Goal: Transaction & Acquisition: Purchase product/service

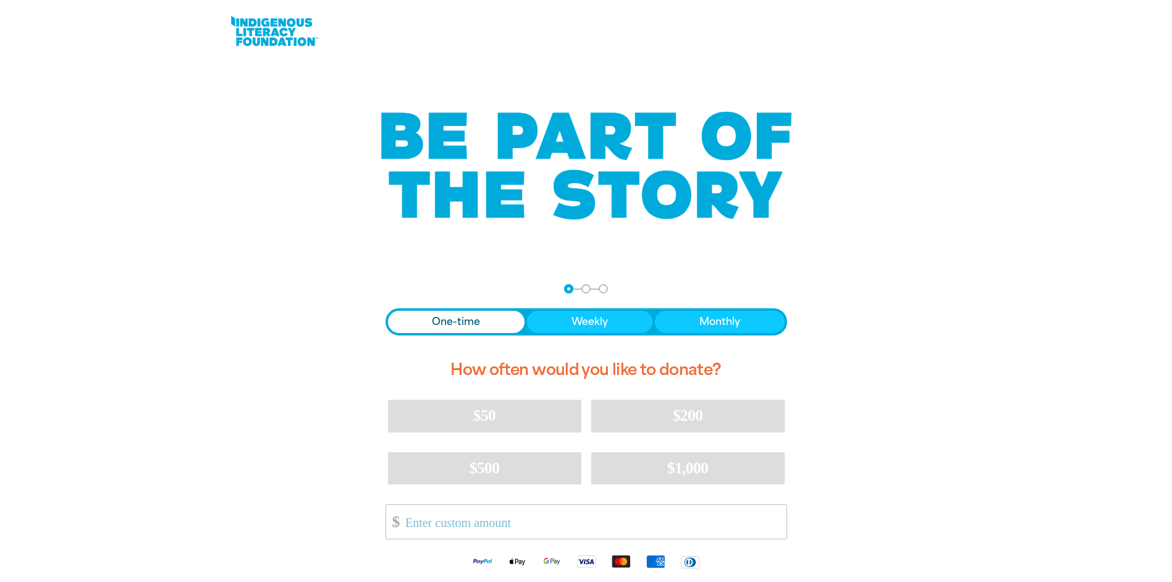
scroll to position [124, 0]
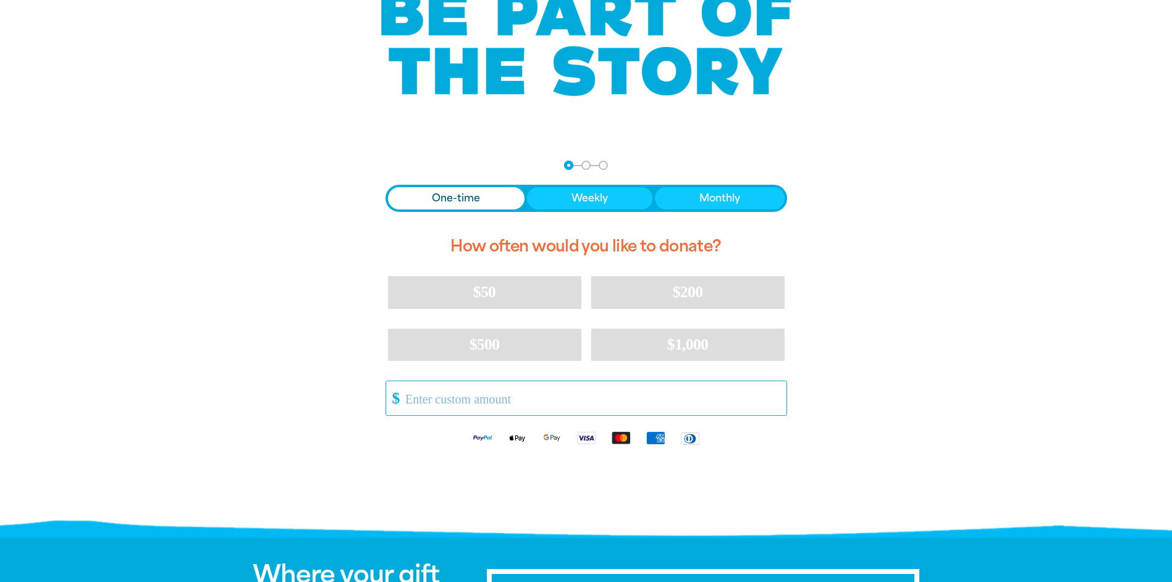
click at [472, 407] on input "Other Amount" at bounding box center [591, 398] width 389 height 34
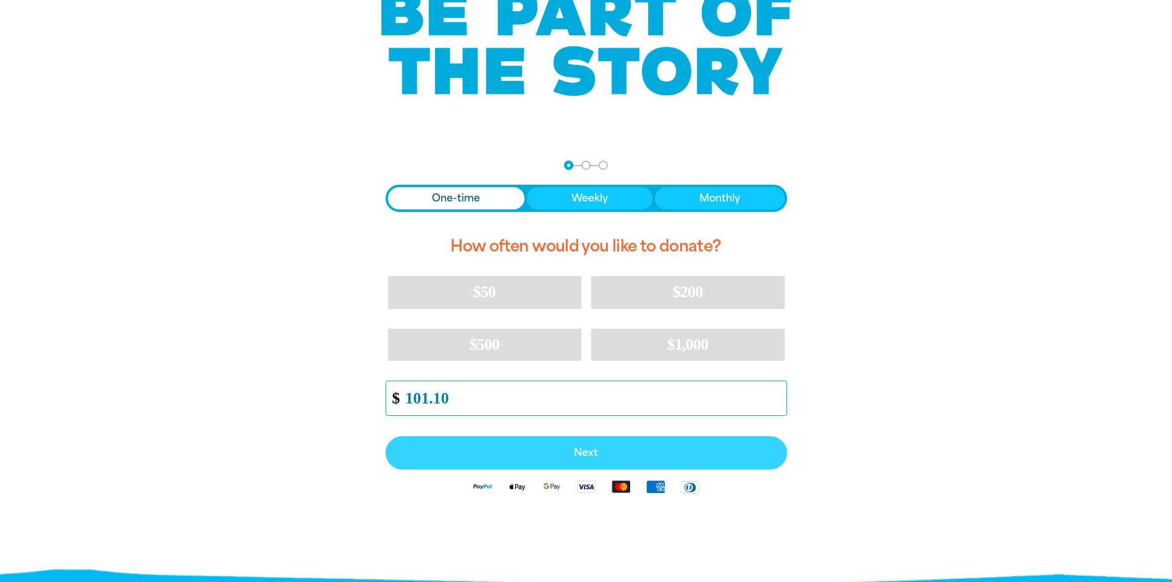
type input "101.10"
click at [438, 443] on button "Next" at bounding box center [585, 452] width 401 height 33
select select "AU"
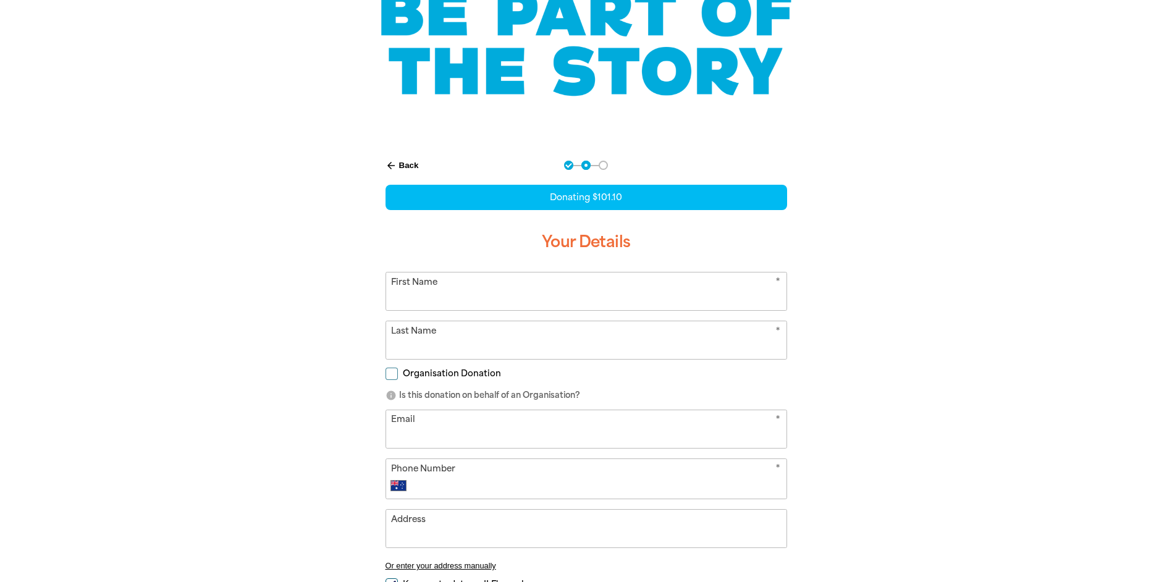
click at [449, 304] on input "First Name" at bounding box center [586, 291] width 400 height 38
click at [386, 371] on form "* First Name * Last Name Organisation Donation info Is this donation on behalf …" at bounding box center [585, 457] width 401 height 371
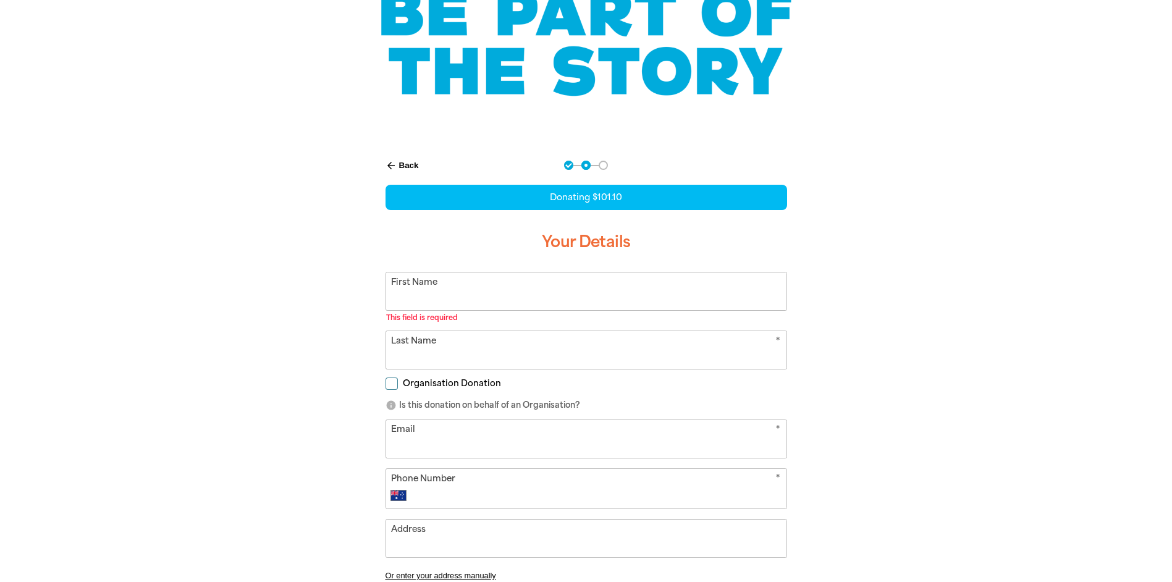
click at [419, 295] on input "First Name" at bounding box center [586, 291] width 400 height 38
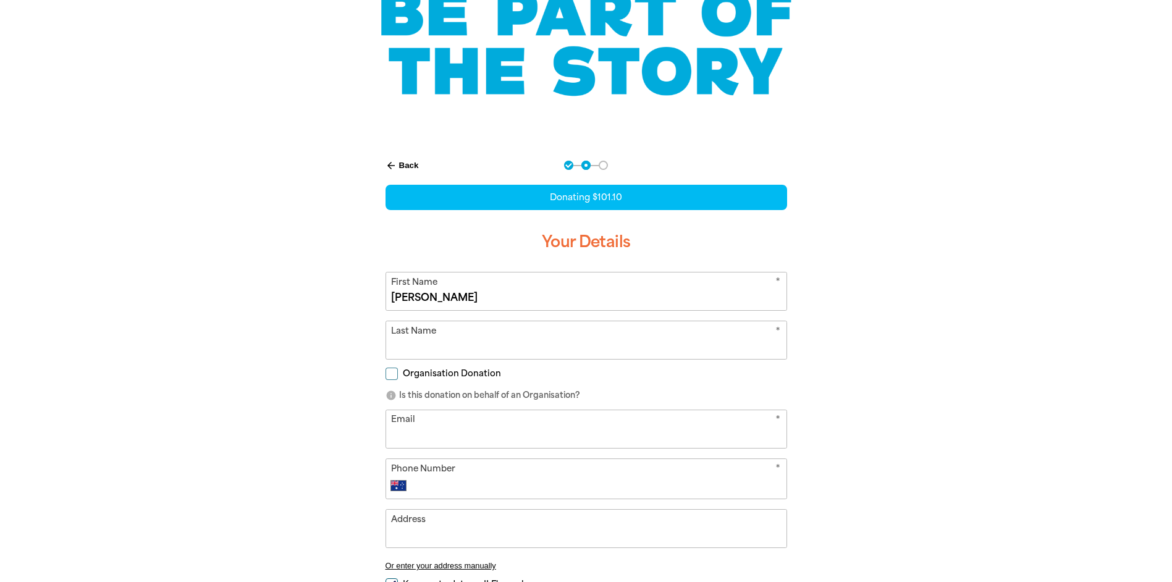
type input "[PERSON_NAME]"
click at [489, 338] on input "Dus" at bounding box center [586, 340] width 400 height 38
type input "Duns"
click at [392, 372] on input "Organisation Donation" at bounding box center [391, 373] width 12 height 12
checkbox input "true"
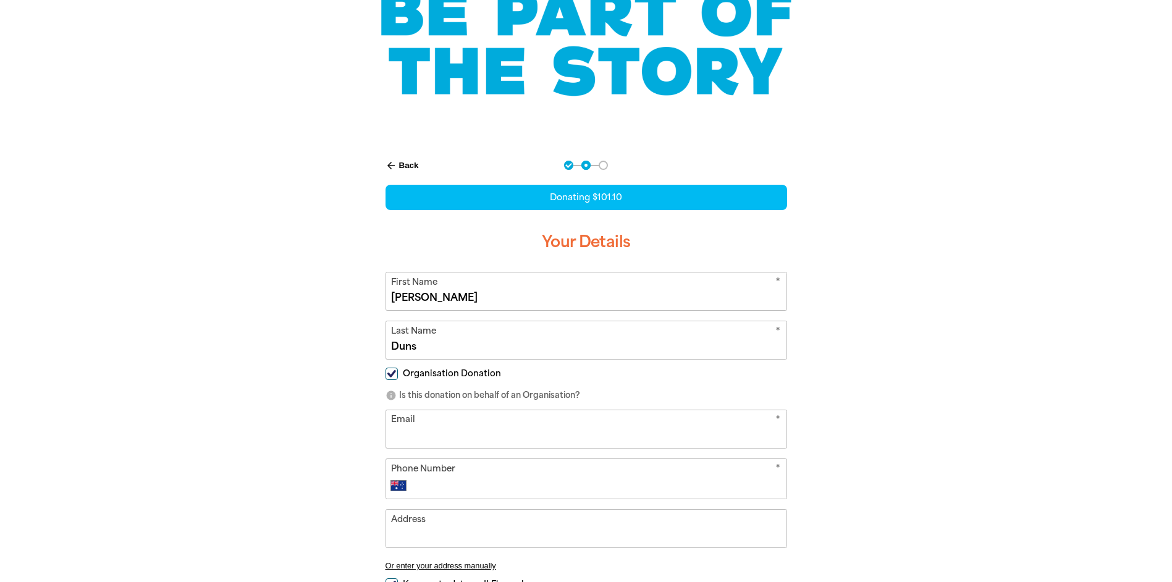
select select "AU"
click at [440, 433] on input "Organisation Name" at bounding box center [586, 429] width 400 height 38
type input "[GEOGRAPHIC_DATA][DEMOGRAPHIC_DATA]"
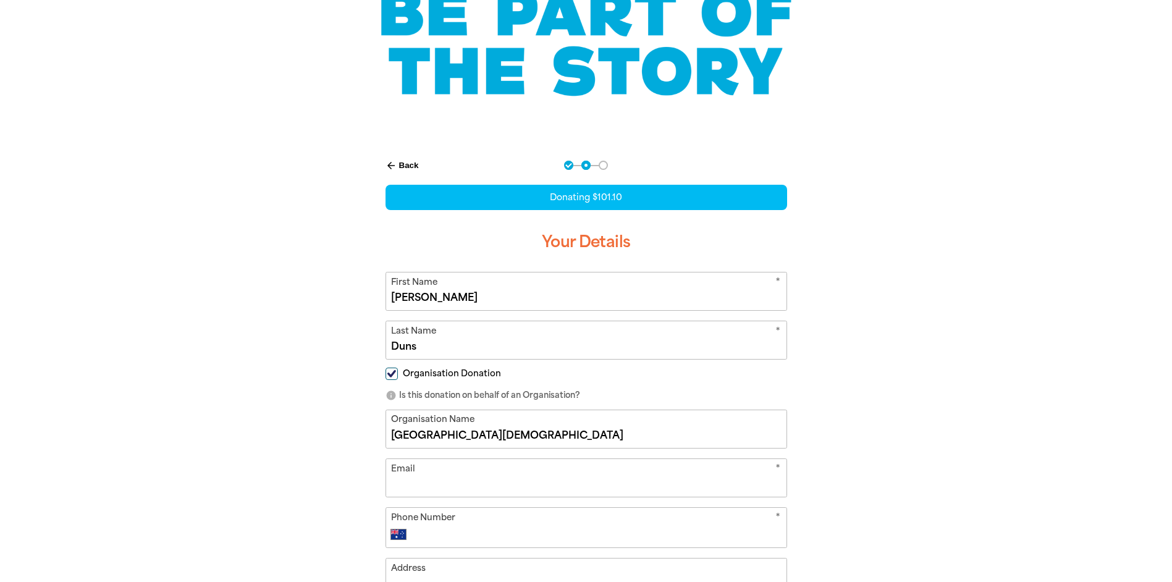
type input "[EMAIL_ADDRESS][DOMAIN_NAME]"
type input "[PHONE_NUMBER]"
type input "[STREET_ADDRESS]"
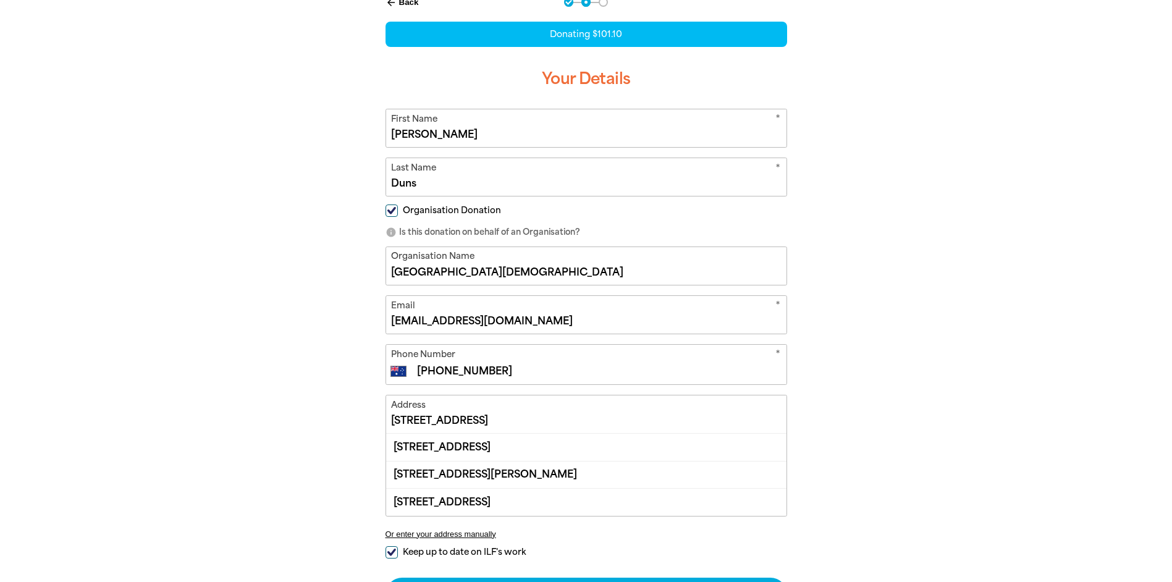
scroll to position [309, 0]
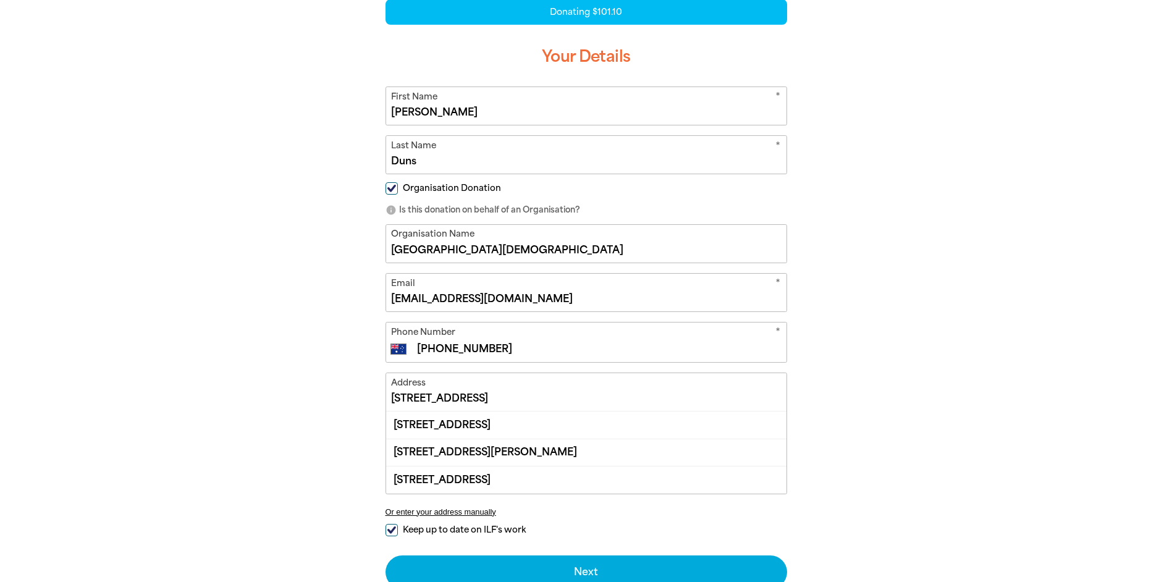
click at [510, 402] on input "[STREET_ADDRESS]" at bounding box center [586, 392] width 400 height 38
click at [522, 400] on input "[STREET_ADDRESS]" at bounding box center [586, 392] width 400 height 38
click at [590, 399] on input "[STREET_ADDRESS]" at bounding box center [586, 392] width 400 height 38
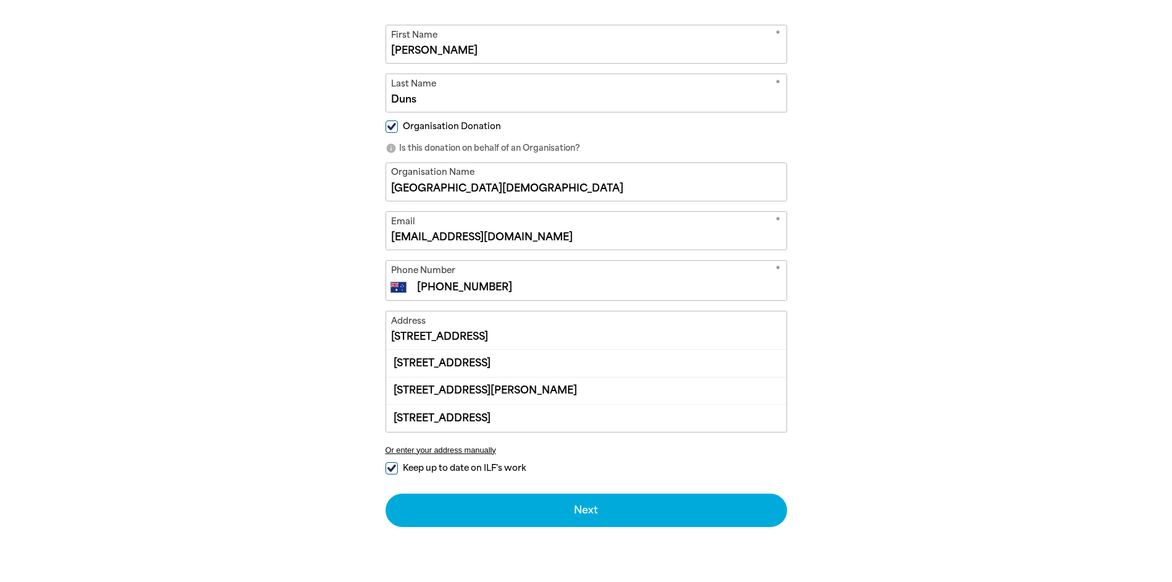
scroll to position [432, 0]
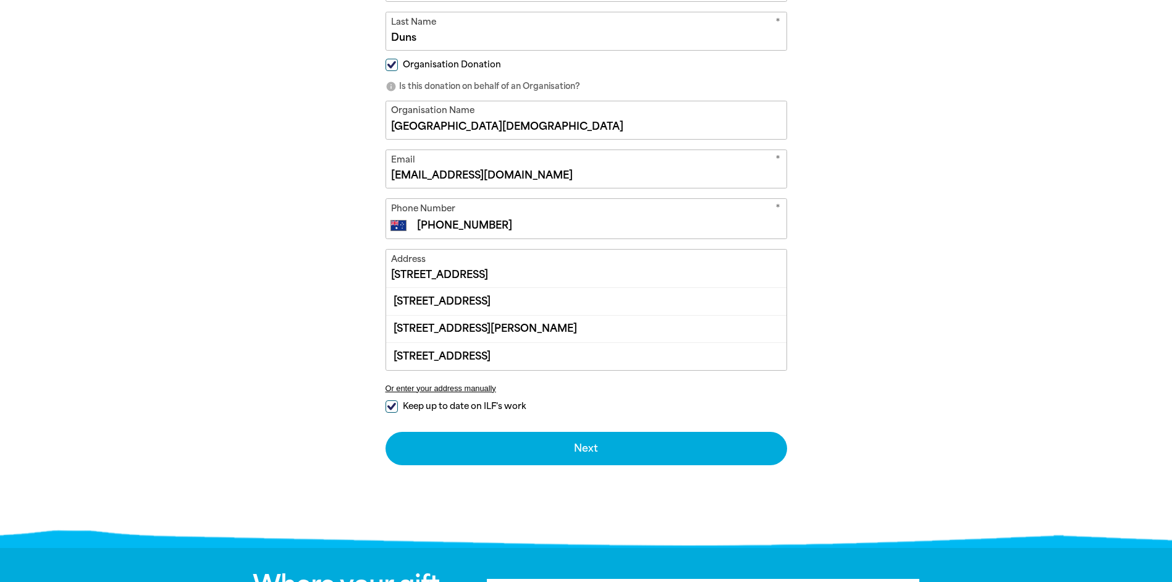
click at [395, 408] on div "arrow_back Back Step 1 Step 2 Step 3 Donating $101.10 Your Details * First Name…" at bounding box center [586, 158] width 432 height 644
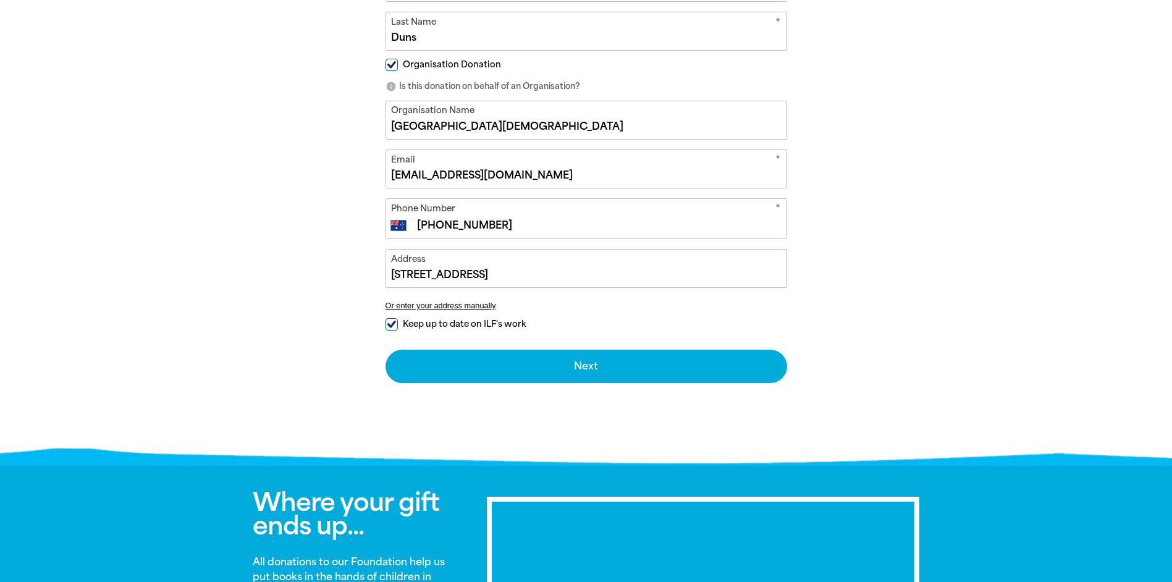
click at [391, 327] on input "Keep up to date on ILF's work" at bounding box center [391, 324] width 12 height 12
checkbox input "false"
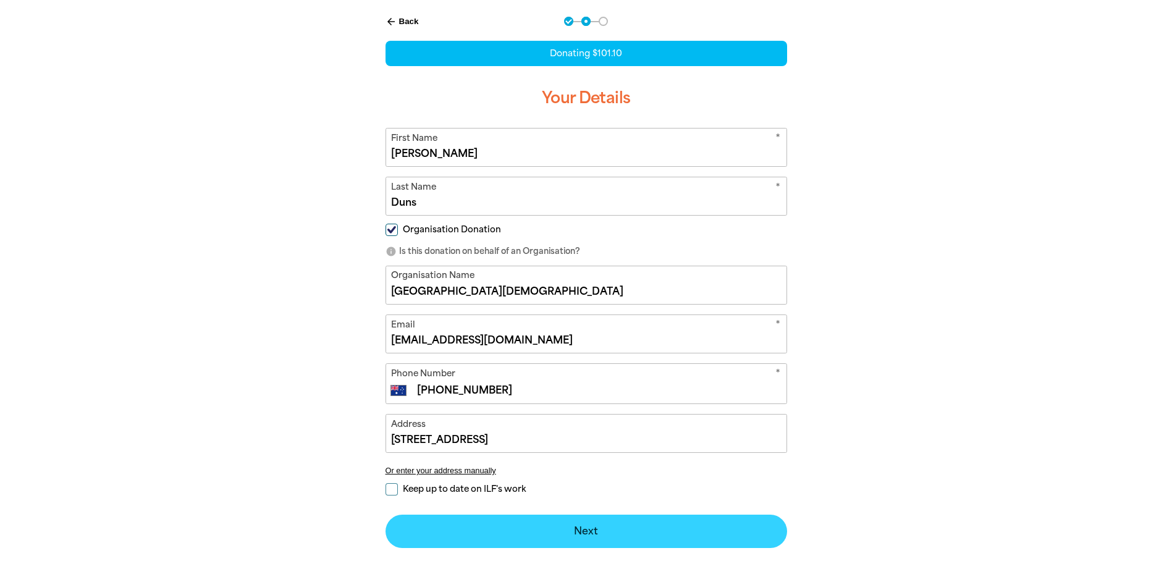
scroll to position [247, 0]
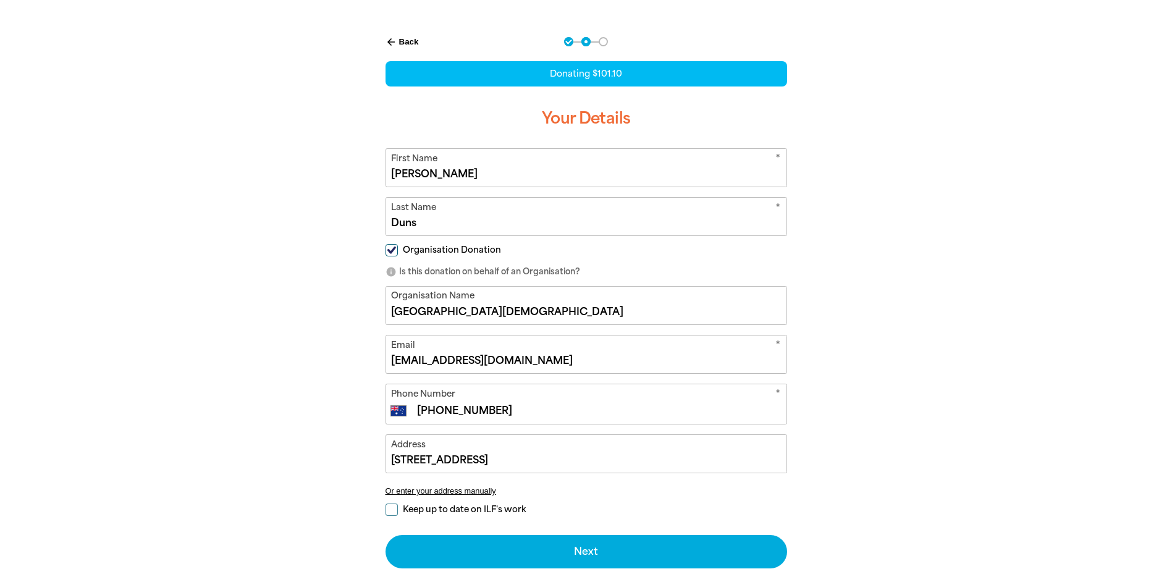
click at [477, 166] on input "[PERSON_NAME]" at bounding box center [586, 168] width 400 height 38
type input "V"
type input "Mark"
click at [440, 233] on input "Duns" at bounding box center [586, 217] width 400 height 38
type input "D"
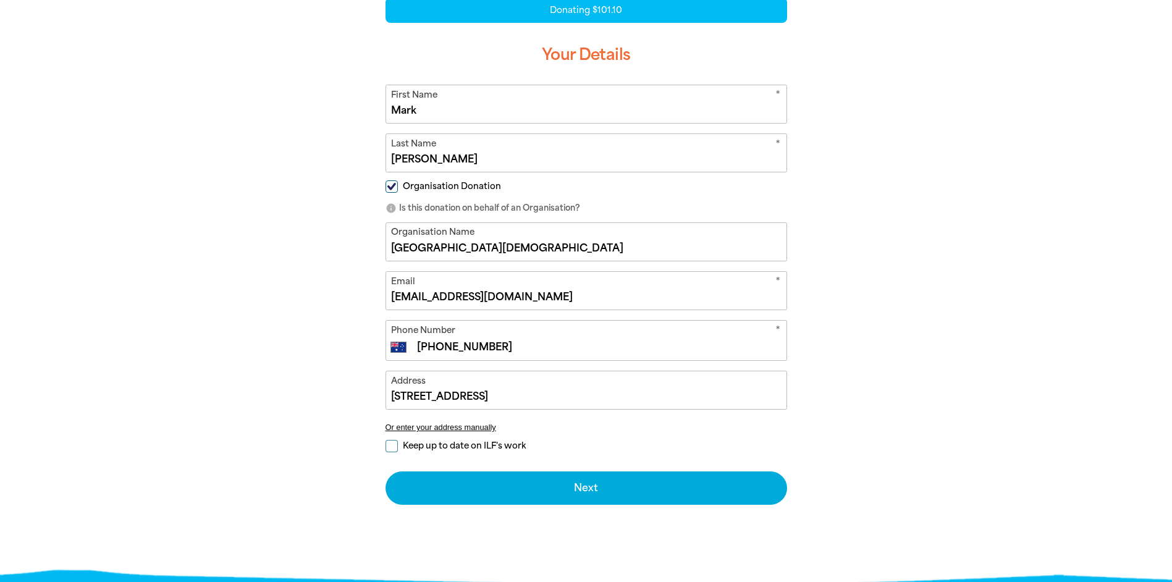
scroll to position [371, 0]
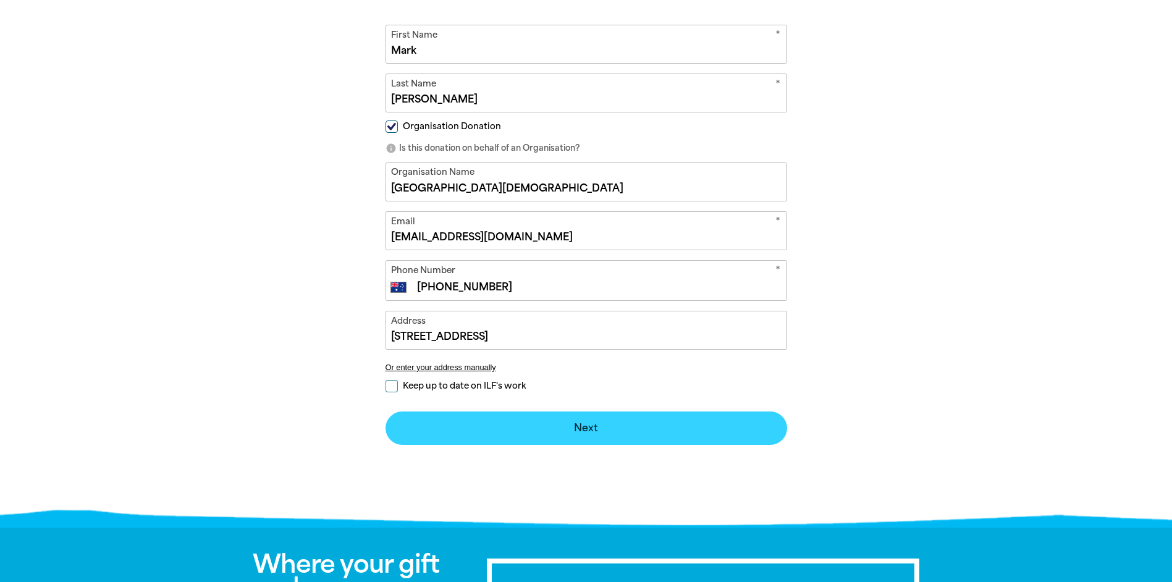
type input "[PERSON_NAME]"
click at [498, 417] on button "Next chevron_right" at bounding box center [585, 427] width 401 height 33
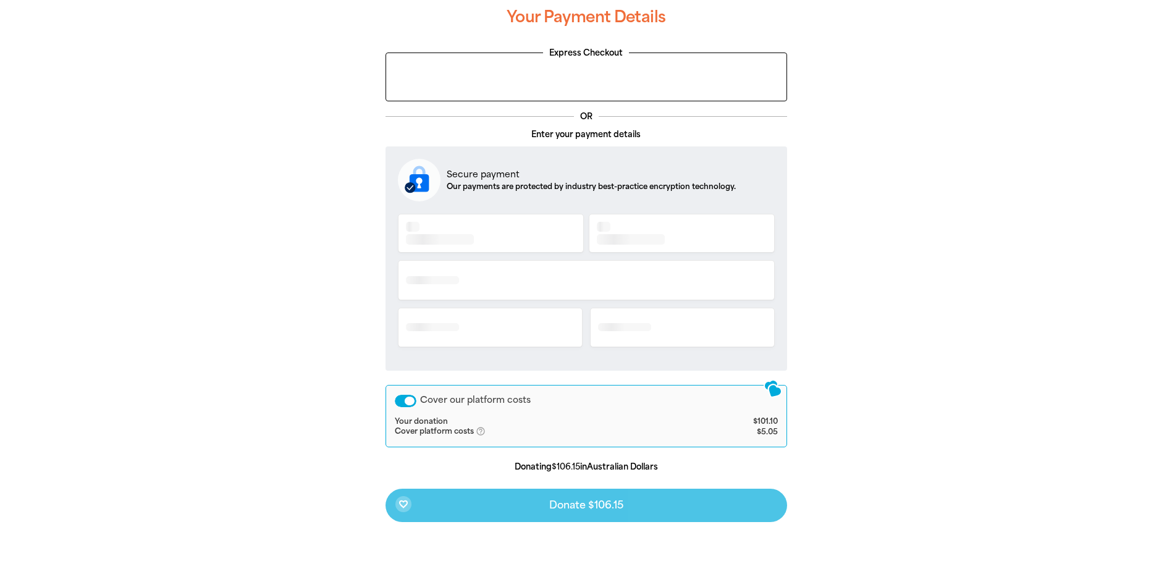
scroll to position [259, 0]
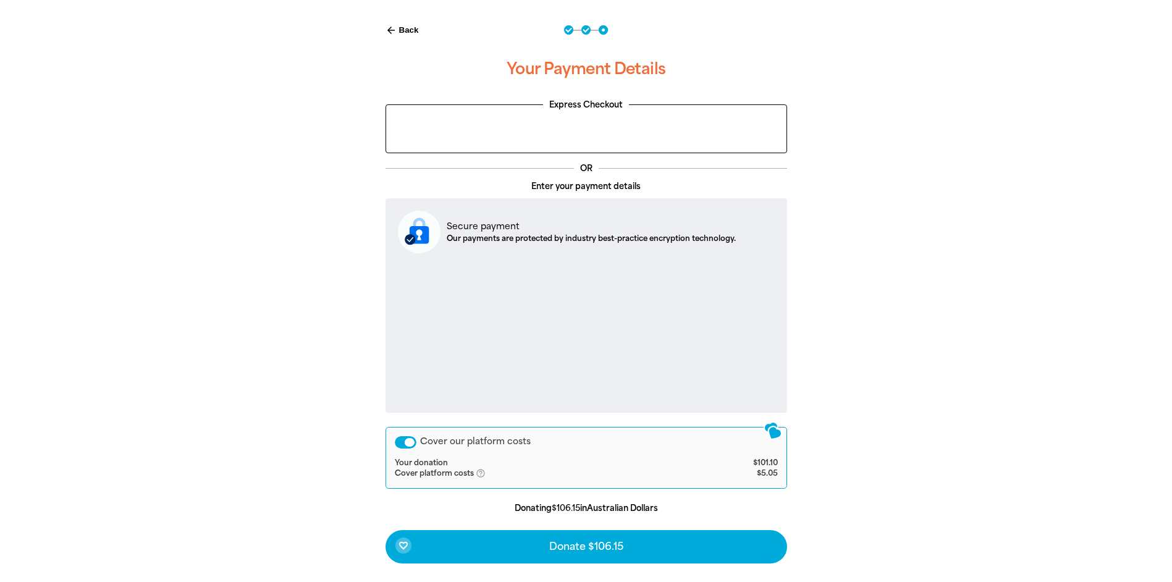
click at [406, 447] on div "Cover our platform costs" at bounding box center [406, 442] width 22 height 12
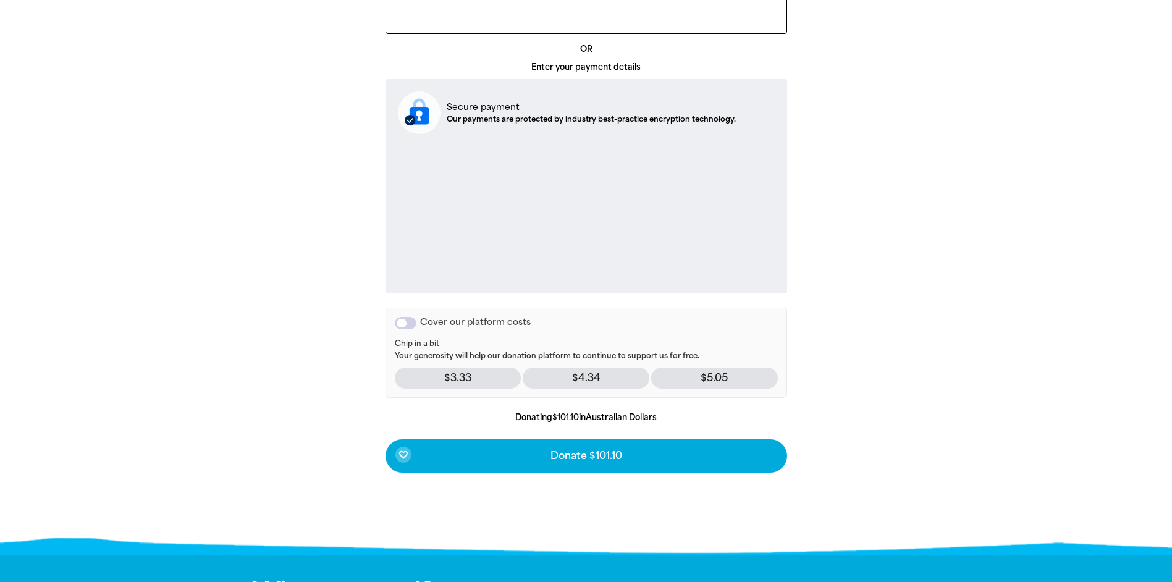
scroll to position [382, 0]
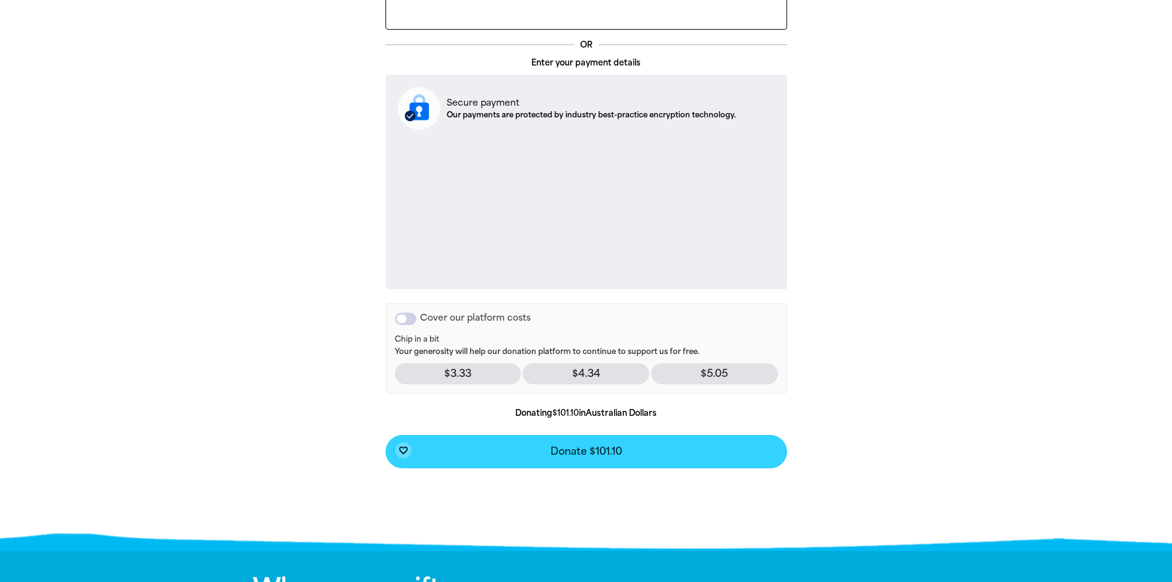
click at [553, 453] on span "Donate $101.10" at bounding box center [586, 452] width 72 height 10
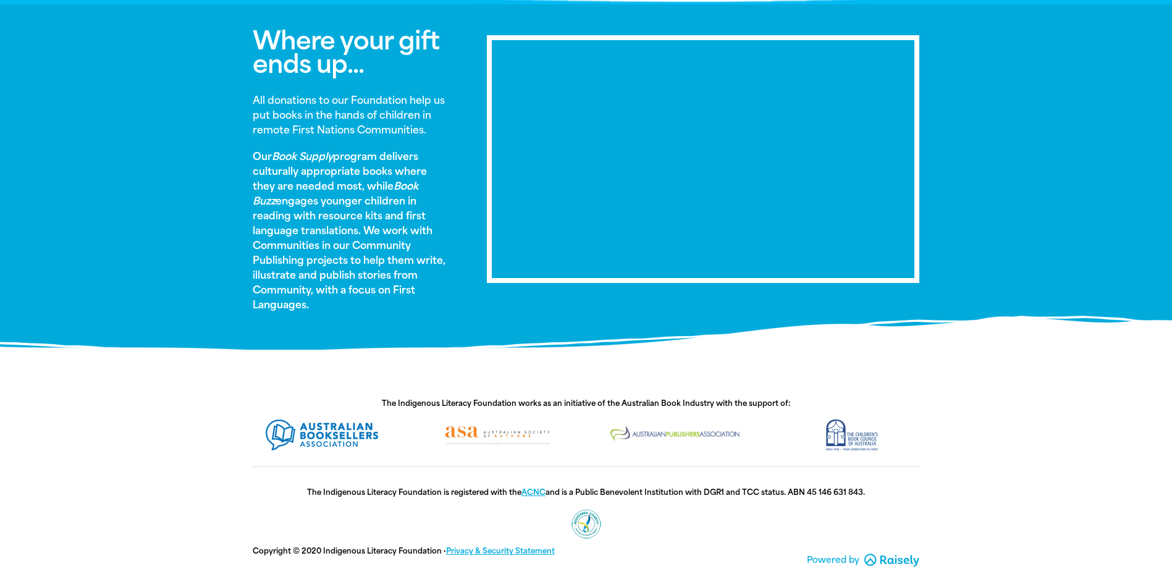
scroll to position [764, 0]
